Goal: Task Accomplishment & Management: Use online tool/utility

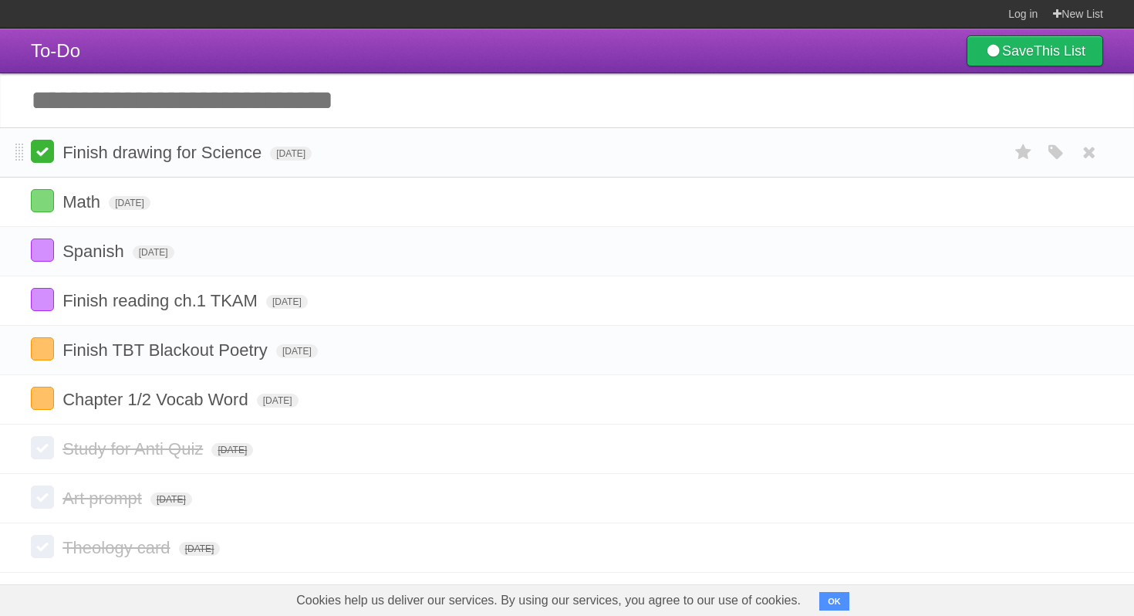
click at [39, 156] on label at bounding box center [42, 151] width 23 height 23
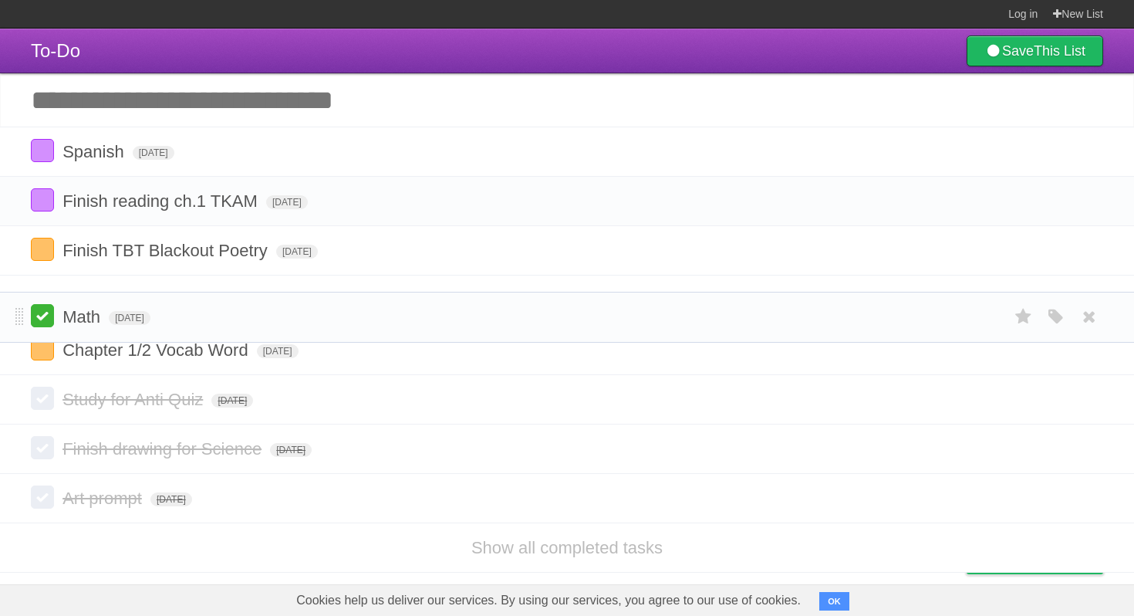
drag, startPoint x: 19, startPoint y: 152, endPoint x: 35, endPoint y: 313, distance: 162.0
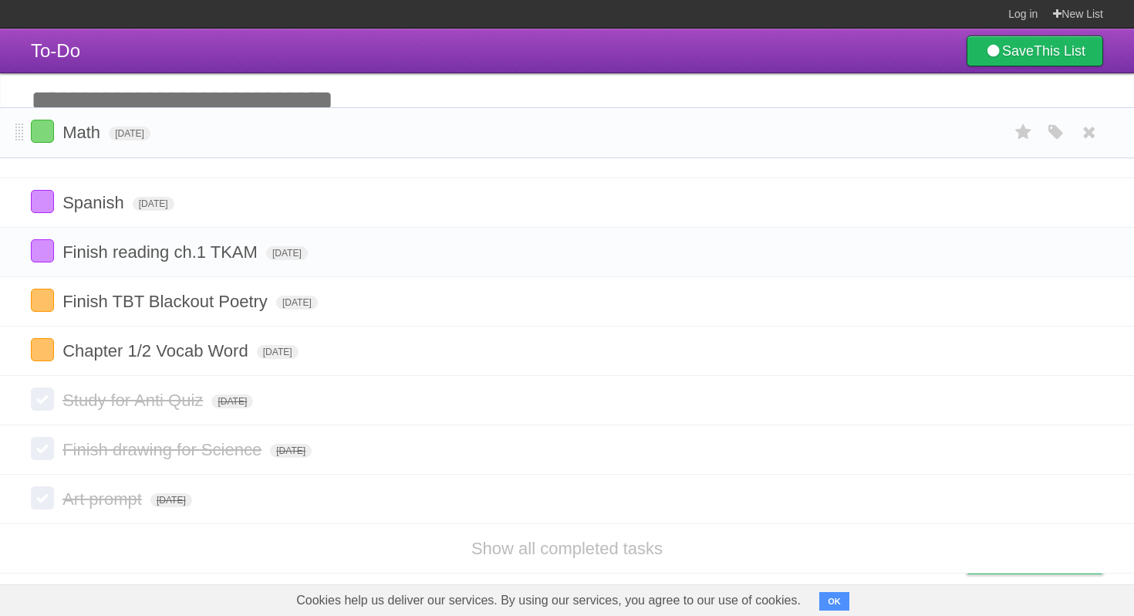
drag, startPoint x: 17, startPoint y: 305, endPoint x: 15, endPoint y: 132, distance: 172.8
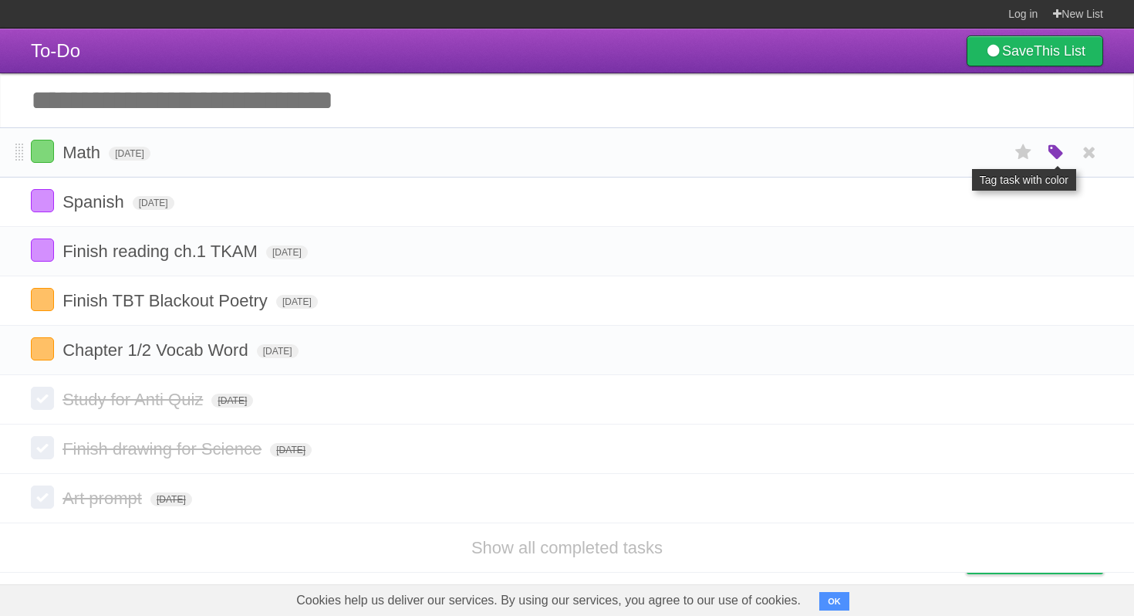
click at [1055, 154] on icon "button" at bounding box center [1056, 153] width 22 height 20
click at [977, 154] on div "White Red Blue Green Purple Orange" at bounding box center [953, 154] width 154 height 21
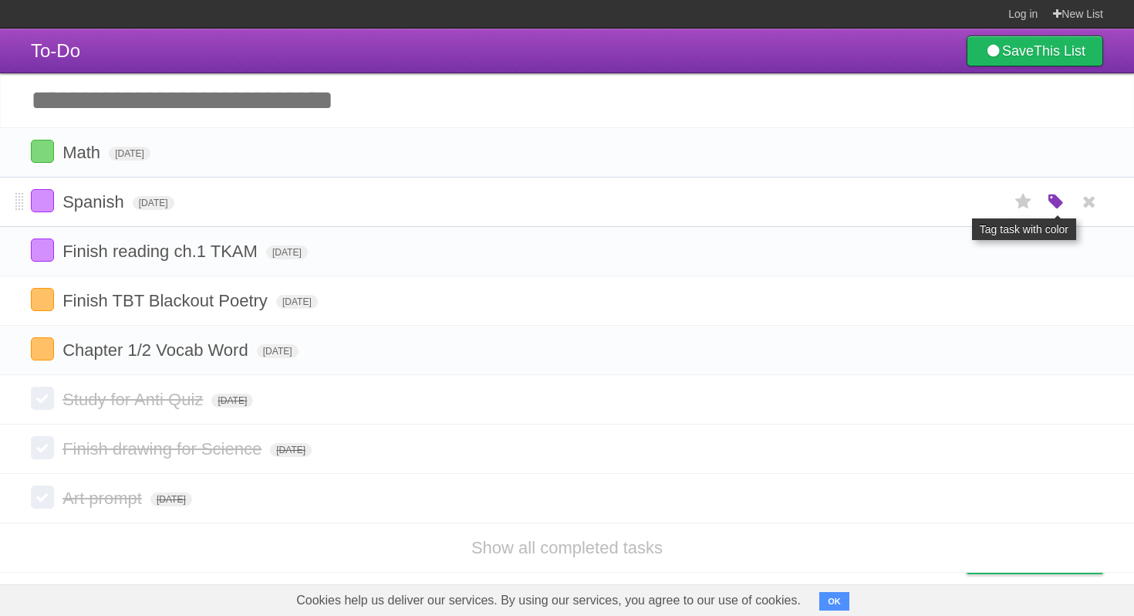
click at [1047, 208] on icon "button" at bounding box center [1056, 202] width 22 height 20
click at [950, 206] on label "Green" at bounding box center [947, 201] width 17 height 17
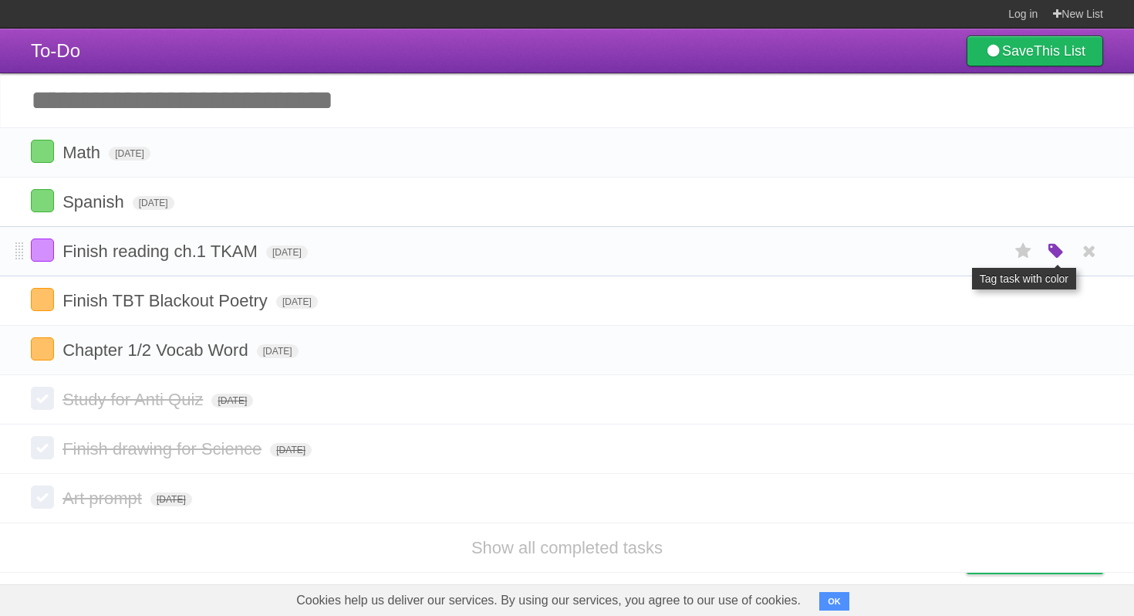
click at [1052, 261] on icon "button" at bounding box center [1056, 251] width 22 height 20
click at [951, 257] on label "Green" at bounding box center [947, 250] width 17 height 17
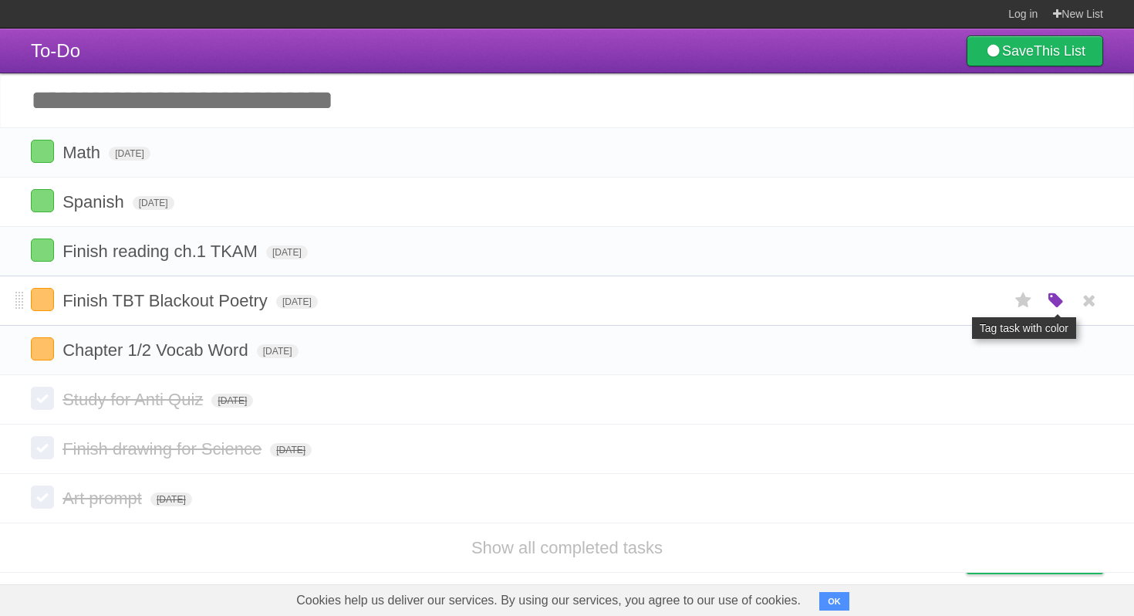
click at [1059, 309] on icon "button" at bounding box center [1056, 301] width 22 height 20
click at [974, 303] on label "Purple" at bounding box center [968, 300] width 17 height 17
